Goal: Information Seeking & Learning: Understand process/instructions

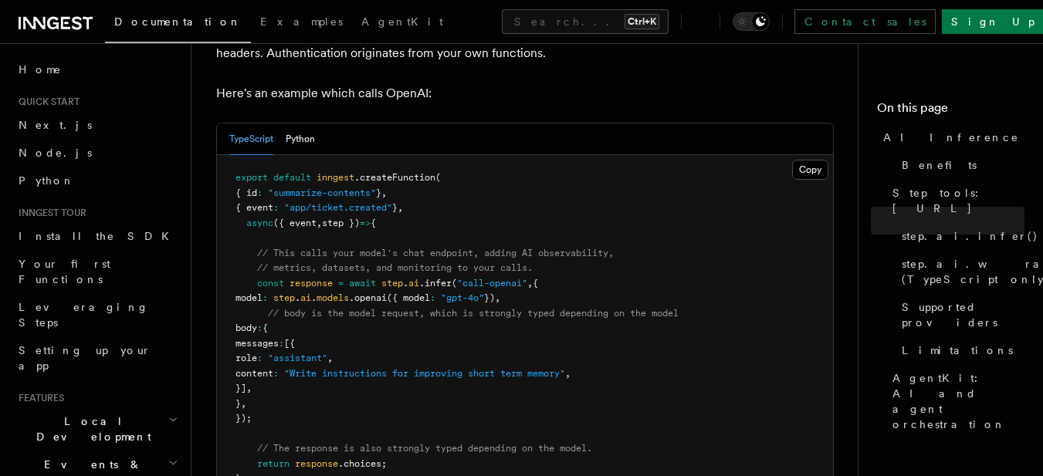
scroll to position [859, 0]
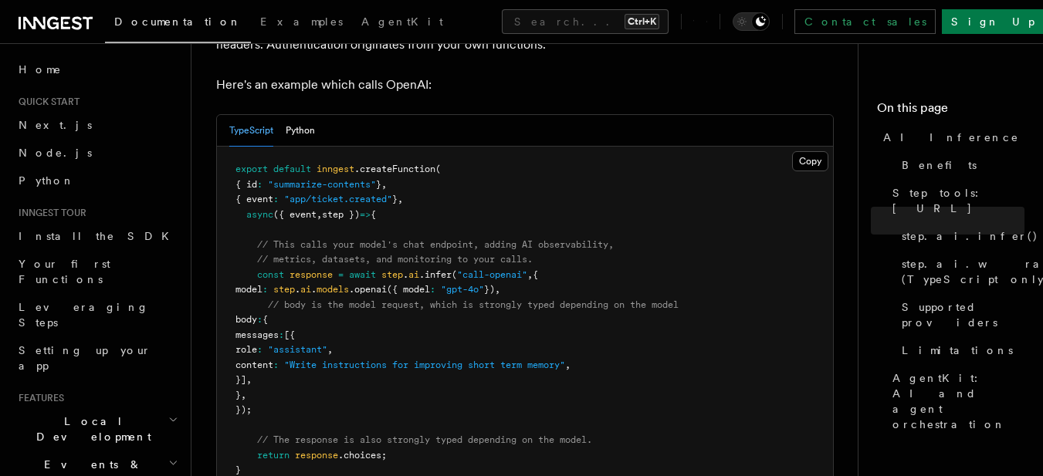
drag, startPoint x: 249, startPoint y: 258, endPoint x: 347, endPoint y: 390, distance: 164.4
click at [347, 390] on pre "export default inngest .createFunction ( { id : "summarize-contents" } , { even…" at bounding box center [525, 328] width 616 height 362
copy code "const response = await step . ai .infer ( "call-openai" , { model : step . ai .…"
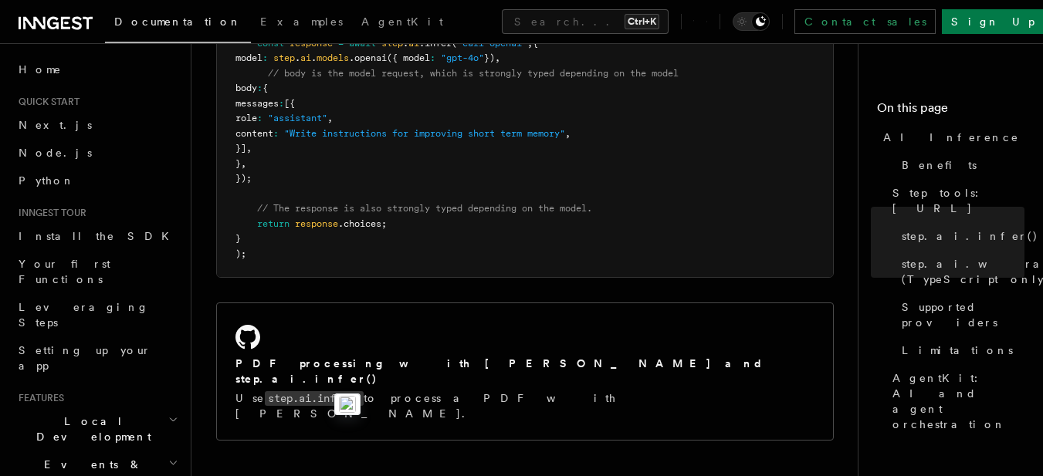
scroll to position [1014, 0]
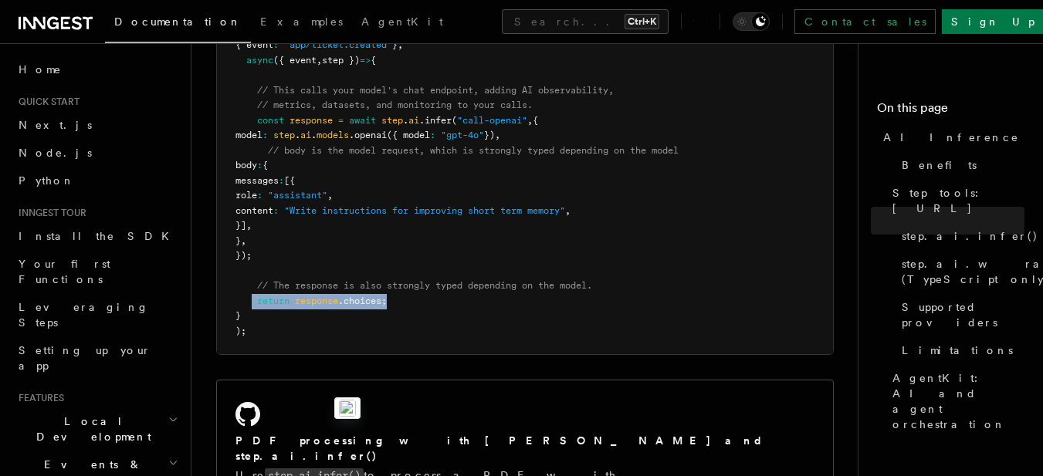
drag, startPoint x: 413, startPoint y: 279, endPoint x: 249, endPoint y: 276, distance: 164.4
click at [249, 276] on pre "export default inngest .createFunction ( { id : "summarize-contents" } , { even…" at bounding box center [525, 173] width 616 height 362
copy span "return response .choices;"
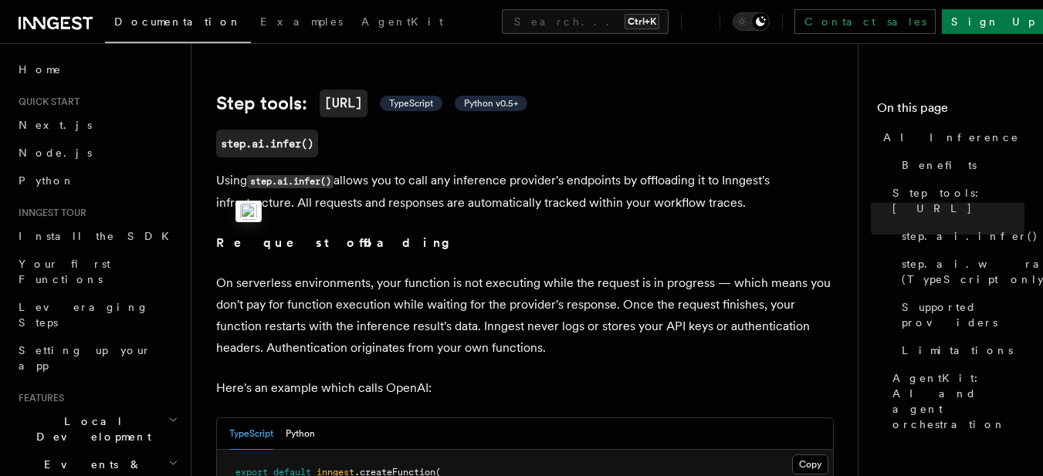
scroll to position [473, 0]
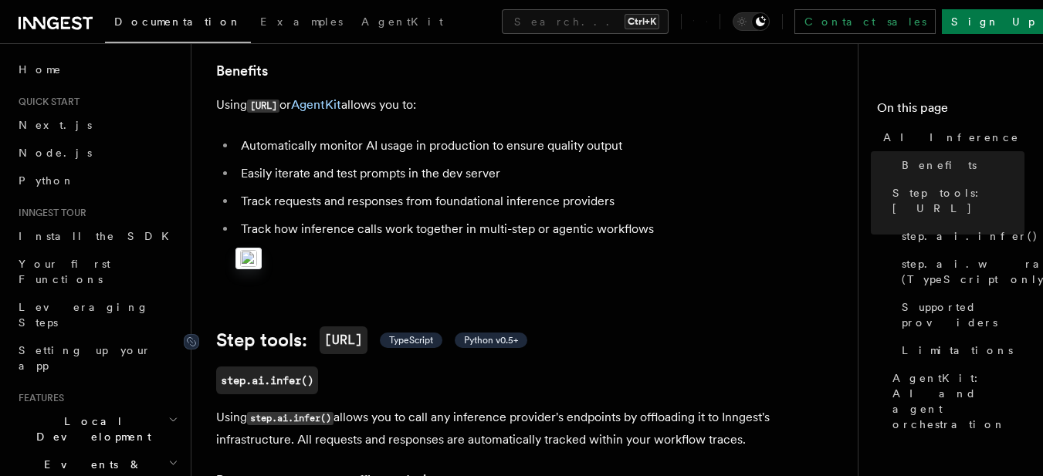
click at [433, 334] on span "TypeScript" at bounding box center [411, 340] width 44 height 12
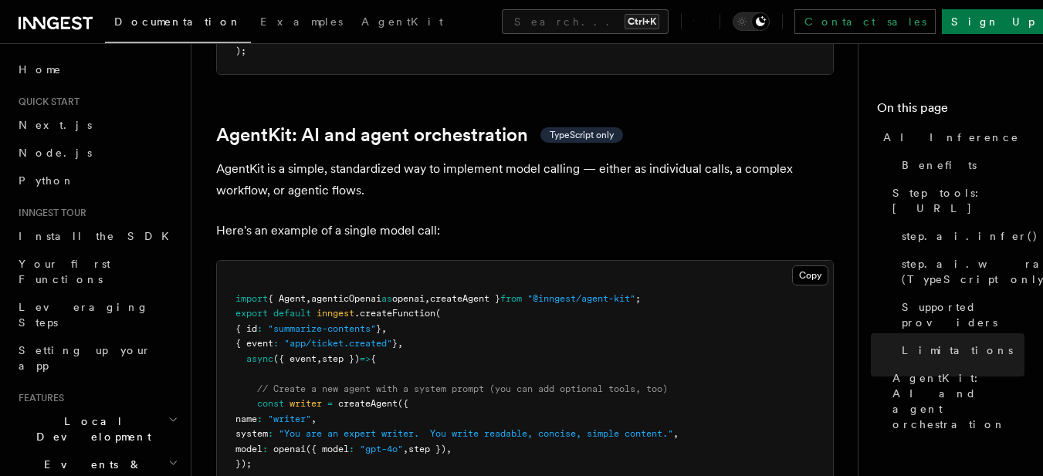
scroll to position [4564, 0]
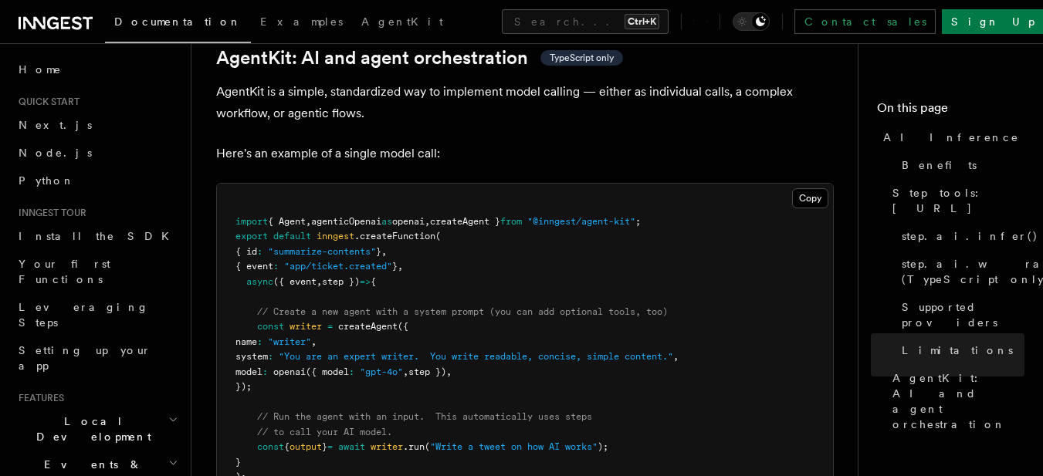
drag, startPoint x: 248, startPoint y: 255, endPoint x: 303, endPoint y: 313, distance: 80.3
click at [303, 313] on pre "import { Agent , agenticOpenai as openai , createAgent } from "@inngest/agent-k…" at bounding box center [525, 350] width 616 height 332
copy code "const writer = createAgent ({ name : "writer" , system : "You are an expert wri…"
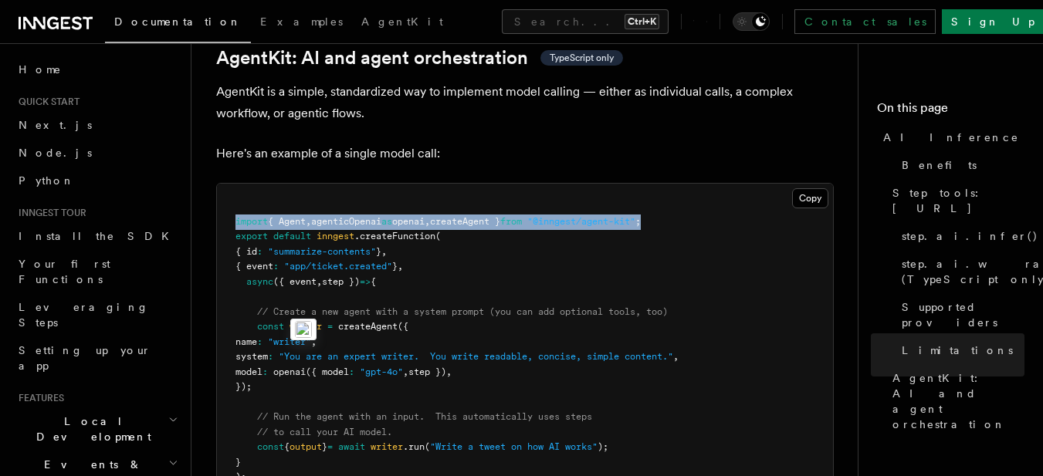
drag, startPoint x: 237, startPoint y: 150, endPoint x: 695, endPoint y: 145, distance: 458.5
click at [695, 184] on pre "import { Agent , agenticOpenai as openai , createAgent } from "@inngest/agent-k…" at bounding box center [525, 350] width 616 height 332
copy span "import { Agent , agenticOpenai as openai , createAgent } from "@inngest/agent-k…"
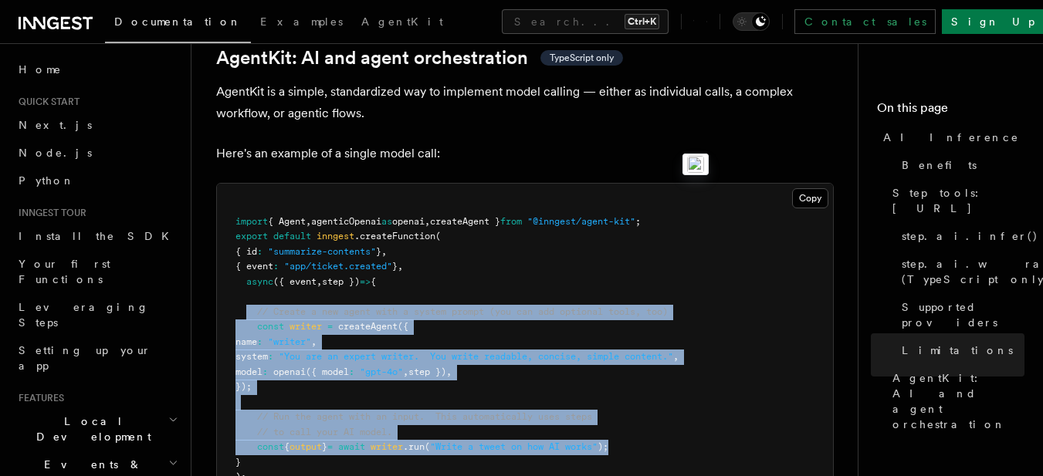
drag, startPoint x: 245, startPoint y: 238, endPoint x: 663, endPoint y: 368, distance: 437.5
click at [663, 368] on pre "import { Agent , agenticOpenai as openai , createAgent } from "@inngest/agent-k…" at bounding box center [525, 350] width 616 height 332
copy code "// Create a new agent with a system prompt (you can add optional tools, too) co…"
click at [404, 356] on pre "import { Agent , agenticOpenai as openai , createAgent } from "@inngest/agent-k…" at bounding box center [525, 350] width 616 height 332
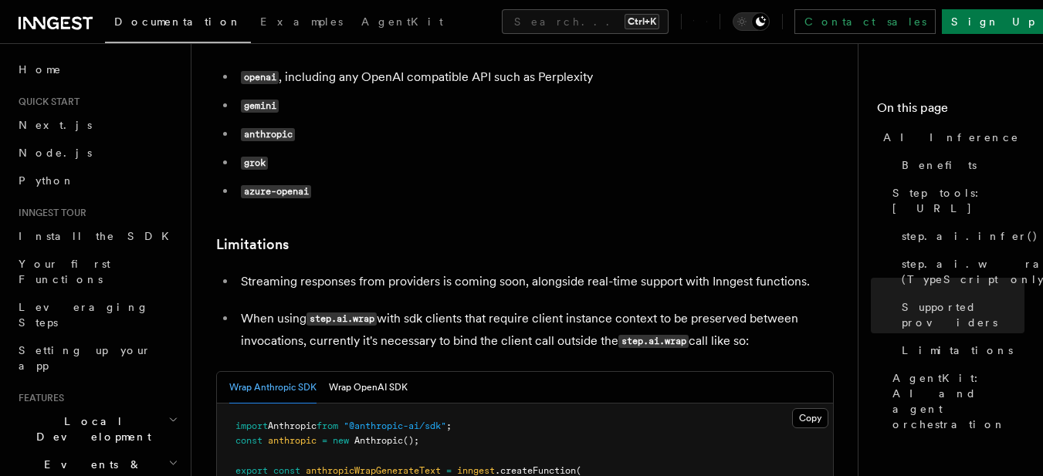
scroll to position [2161, 0]
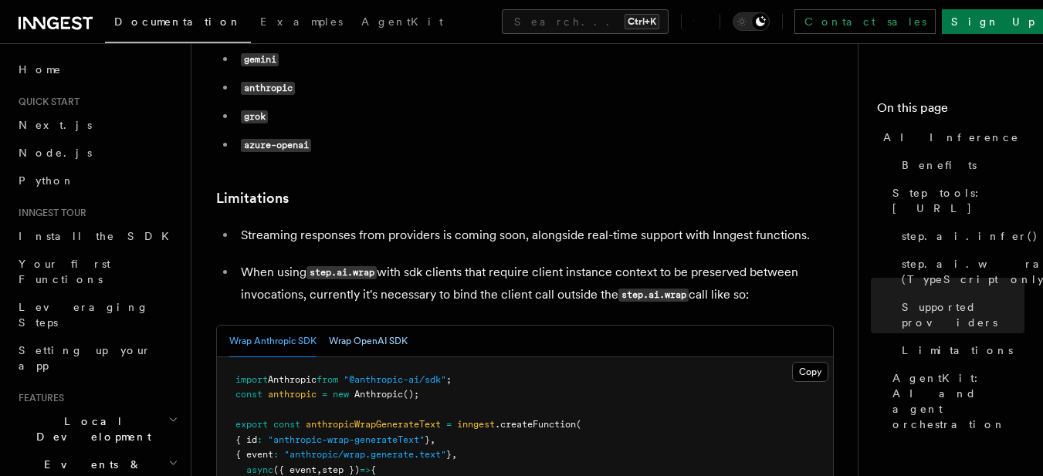
click at [389, 326] on button "Wrap OpenAI SDK" at bounding box center [368, 342] width 79 height 32
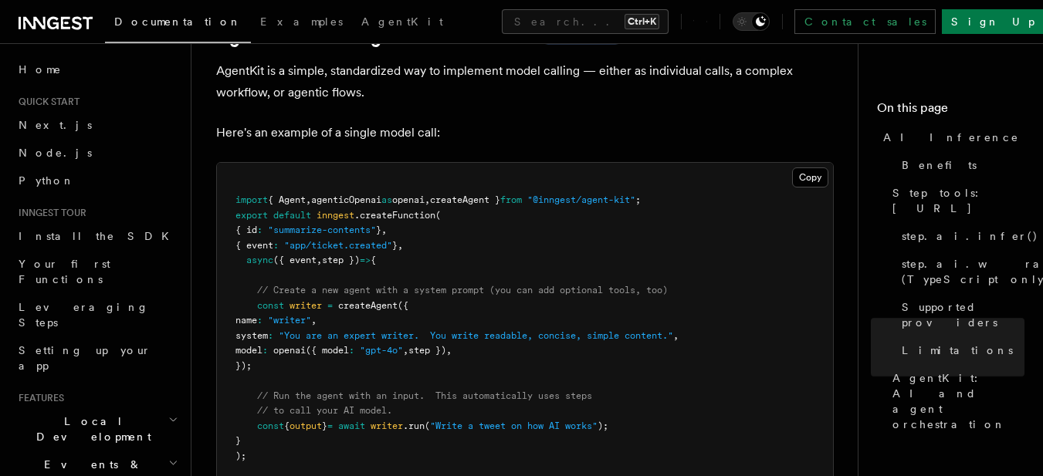
scroll to position [4786, 0]
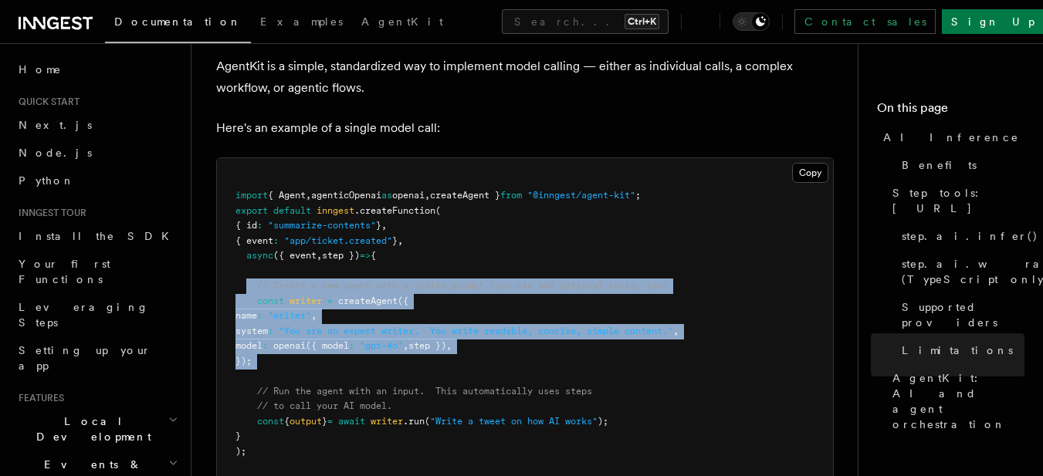
drag, startPoint x: 245, startPoint y: 208, endPoint x: 308, endPoint y: 296, distance: 108.4
click at [308, 296] on pre "import { Agent , agenticOpenai as openai , createAgent } from "@inngest/agent-k…" at bounding box center [525, 324] width 616 height 332
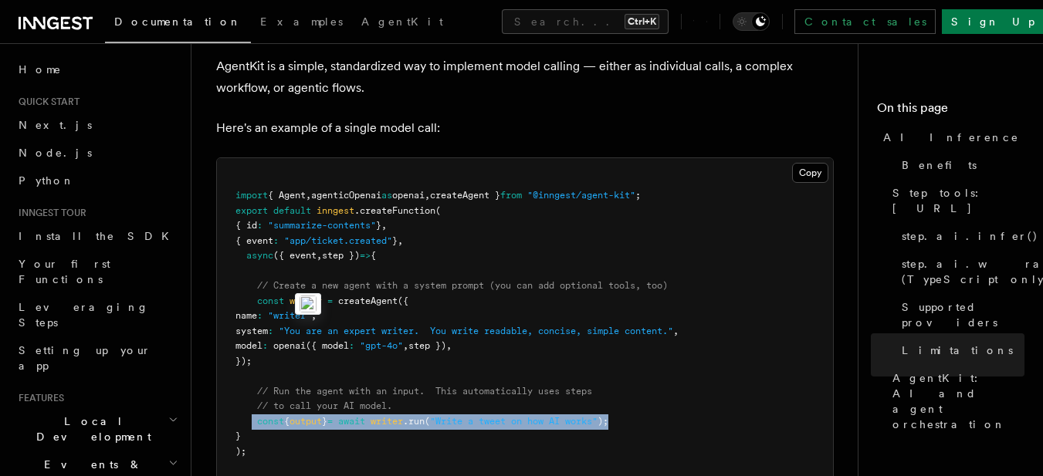
drag, startPoint x: 255, startPoint y: 350, endPoint x: 660, endPoint y: 343, distance: 405.3
click at [660, 343] on pre "import { Agent , agenticOpenai as openai , createAgent } from "@inngest/agent-k…" at bounding box center [525, 324] width 616 height 332
copy span "const { output } = await writer .run ( "Write a tweet on how AI works" );"
